Goal: Information Seeking & Learning: Learn about a topic

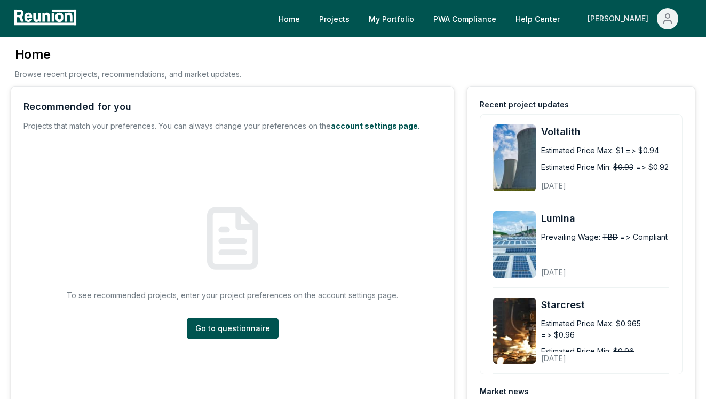
click at [629, 17] on div "[PERSON_NAME]" at bounding box center [620, 18] width 65 height 21
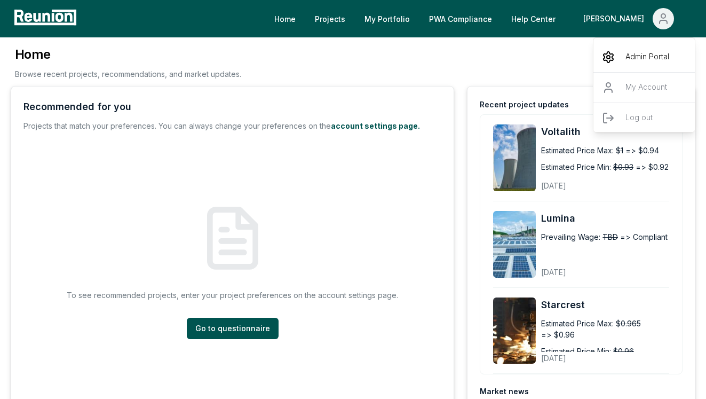
click at [611, 52] on icon "Main" at bounding box center [608, 57] width 13 height 13
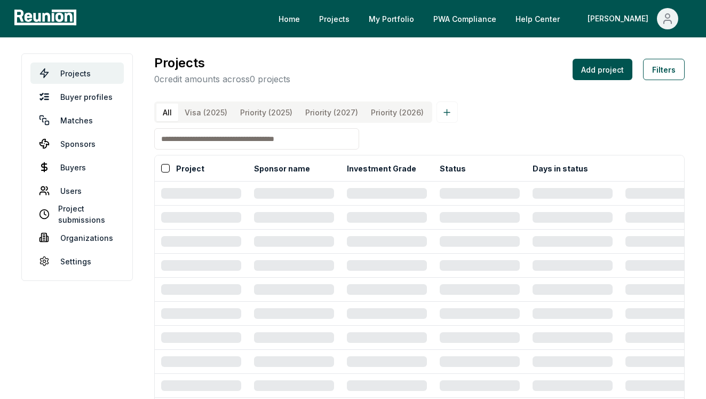
click at [269, 145] on input at bounding box center [256, 138] width 205 height 21
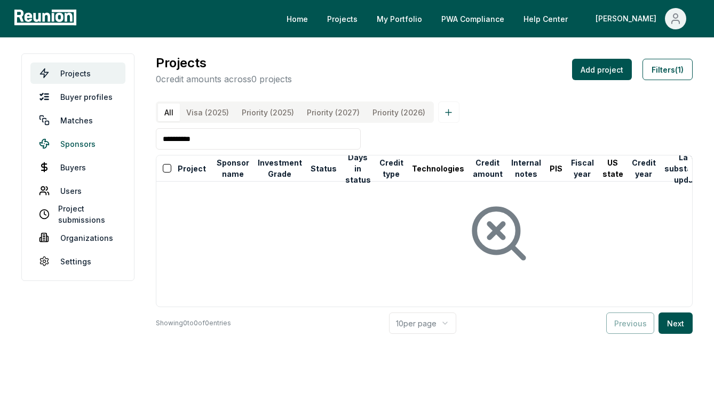
drag, startPoint x: 180, startPoint y: 143, endPoint x: 121, endPoint y: 136, distance: 59.7
click at [121, 136] on main "**********" at bounding box center [357, 193] width 714 height 312
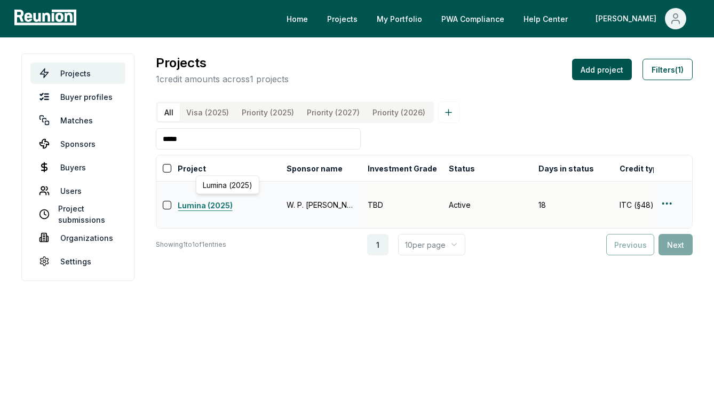
type input "*****"
click at [219, 204] on link "Lumina (2025)" at bounding box center [229, 206] width 103 height 13
click at [664, 205] on html "Please visit us on your desktop We're working on making our marketplace mobile-…" at bounding box center [357, 199] width 714 height 399
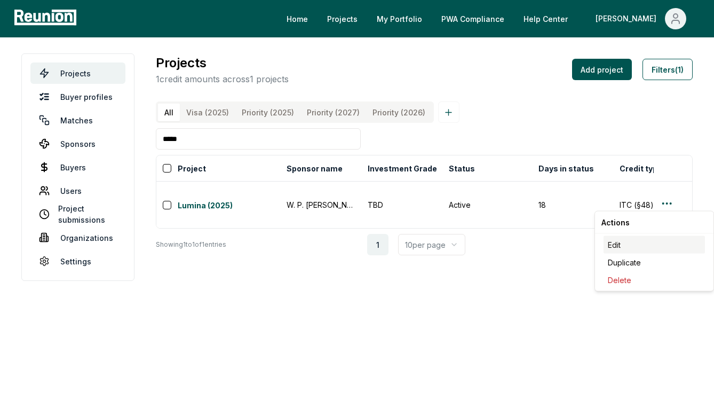
click at [636, 248] on div "Edit" at bounding box center [654, 245] width 101 height 18
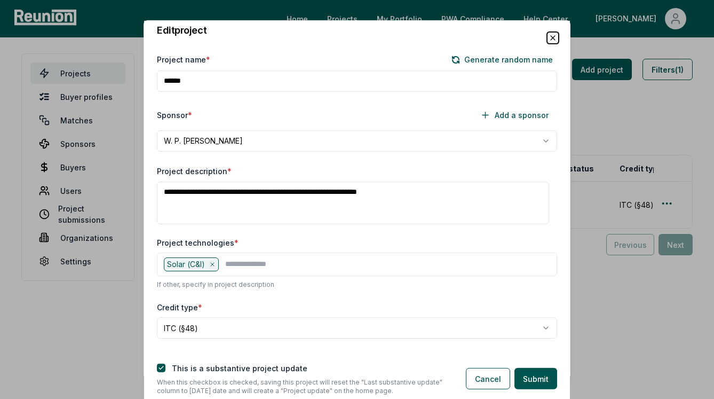
click at [549, 36] on icon "button" at bounding box center [553, 37] width 9 height 9
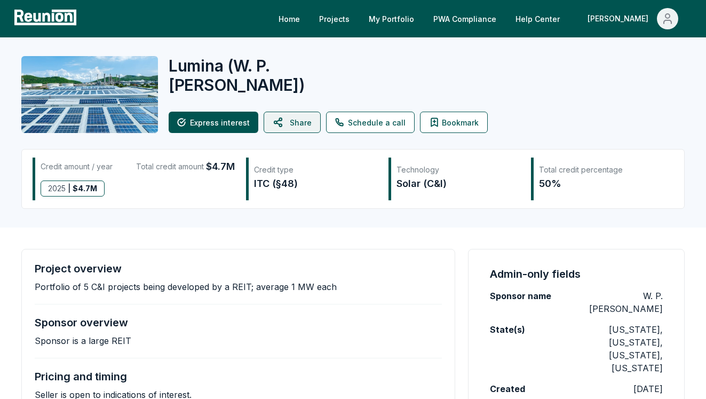
click at [306, 124] on button "Share" at bounding box center [292, 122] width 57 height 21
click at [298, 119] on button "Share" at bounding box center [292, 122] width 57 height 21
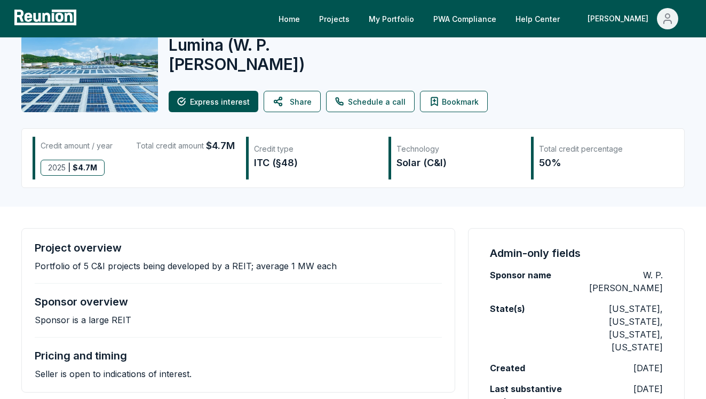
scroll to position [23, 0]
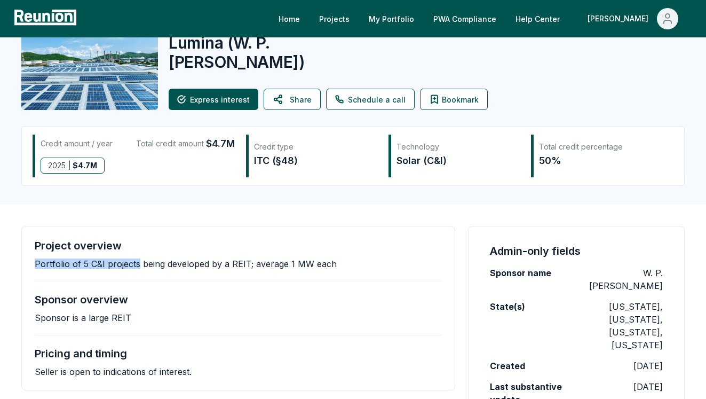
drag, startPoint x: 26, startPoint y: 263, endPoint x: 138, endPoint y: 265, distance: 112.7
click at [138, 265] on div "Project overview Portfolio of 5 C&I projects being developed by a REIT; average…" at bounding box center [238, 308] width 434 height 164
copy p "Portfolio of 5 C&I projects"
click at [310, 268] on p "Portfolio of 5 C&I projects being developed by a REIT; average 1 MW each" at bounding box center [186, 263] width 302 height 11
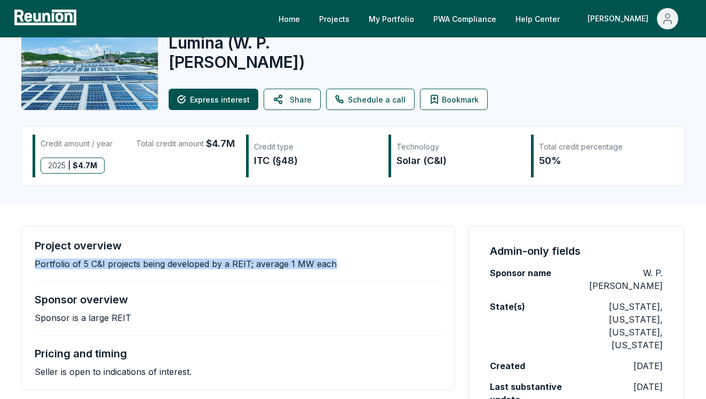
drag, startPoint x: 351, startPoint y: 264, endPoint x: 35, endPoint y: 266, distance: 316.1
click at [35, 266] on div "Project overview Portfolio of 5 C&I projects being developed by a REIT; average…" at bounding box center [238, 254] width 407 height 30
copy p "Portfolio of 5 C&I projects being developed by a REIT; average 1 MW each"
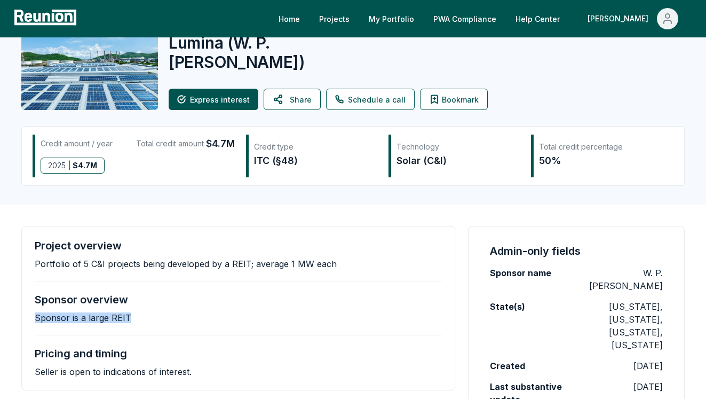
drag, startPoint x: 150, startPoint y: 314, endPoint x: 35, endPoint y: 315, distance: 114.3
click at [35, 315] on div "Sponsor overview Sponsor is a large REIT" at bounding box center [238, 308] width 407 height 30
copy p "Sponsor is a large REIT"
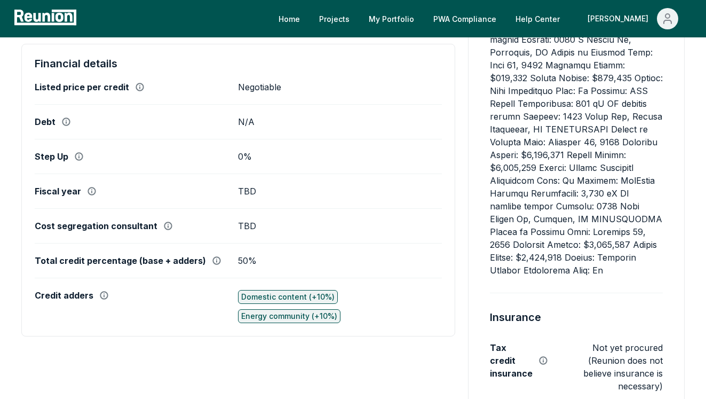
scroll to position [753, 0]
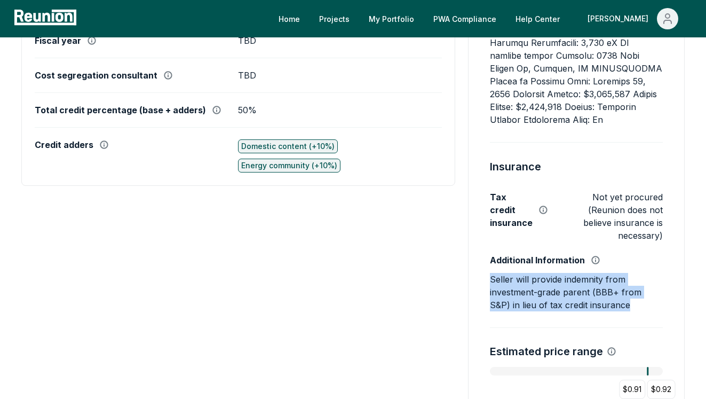
drag, startPoint x: 620, startPoint y: 267, endPoint x: 489, endPoint y: 243, distance: 134.1
copy p "Seller will provide indemnity from investment-grade parent (BBB+ from S&P) in l…"
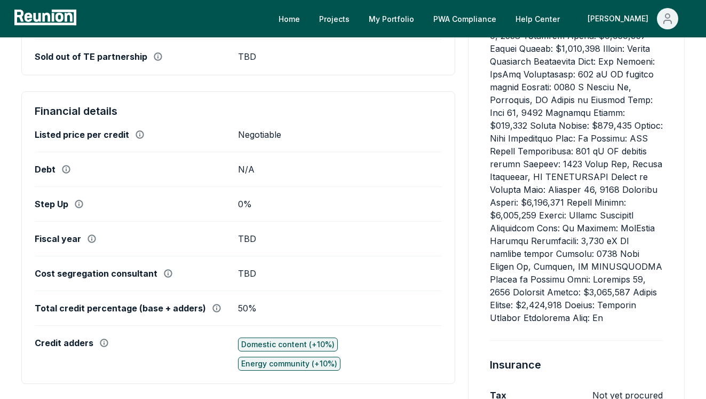
scroll to position [557, 0]
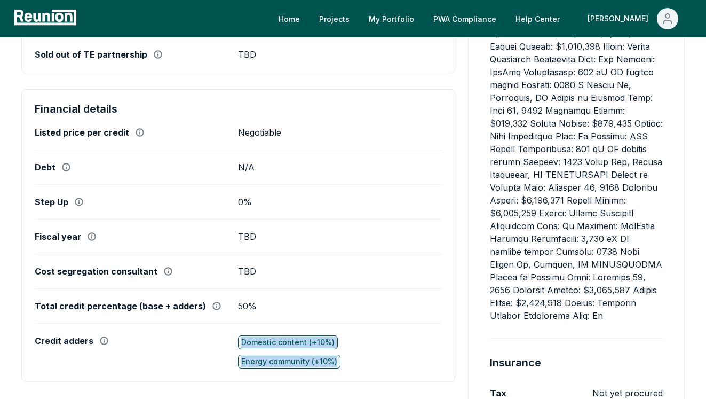
drag, startPoint x: 239, startPoint y: 337, endPoint x: 345, endPoint y: 363, distance: 109.3
click at [345, 363] on div "Domestic content (+10%) Energy community (+10%)" at bounding box center [339, 351] width 203 height 33
copy div "Domestic content (+10%) Energy community (+10%)"
